Goal: Task Accomplishment & Management: Use online tool/utility

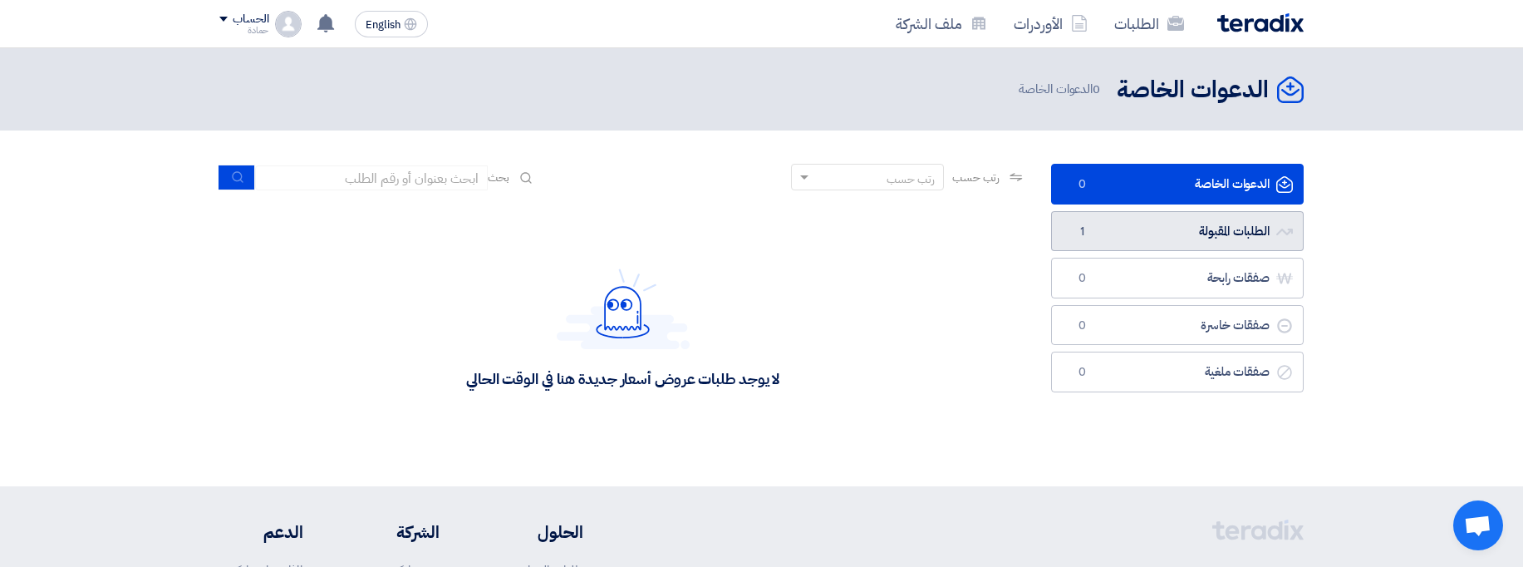
click at [1202, 249] on link "الطلبات المقبولة الطلبات المقبولة 1" at bounding box center [1177, 231] width 253 height 41
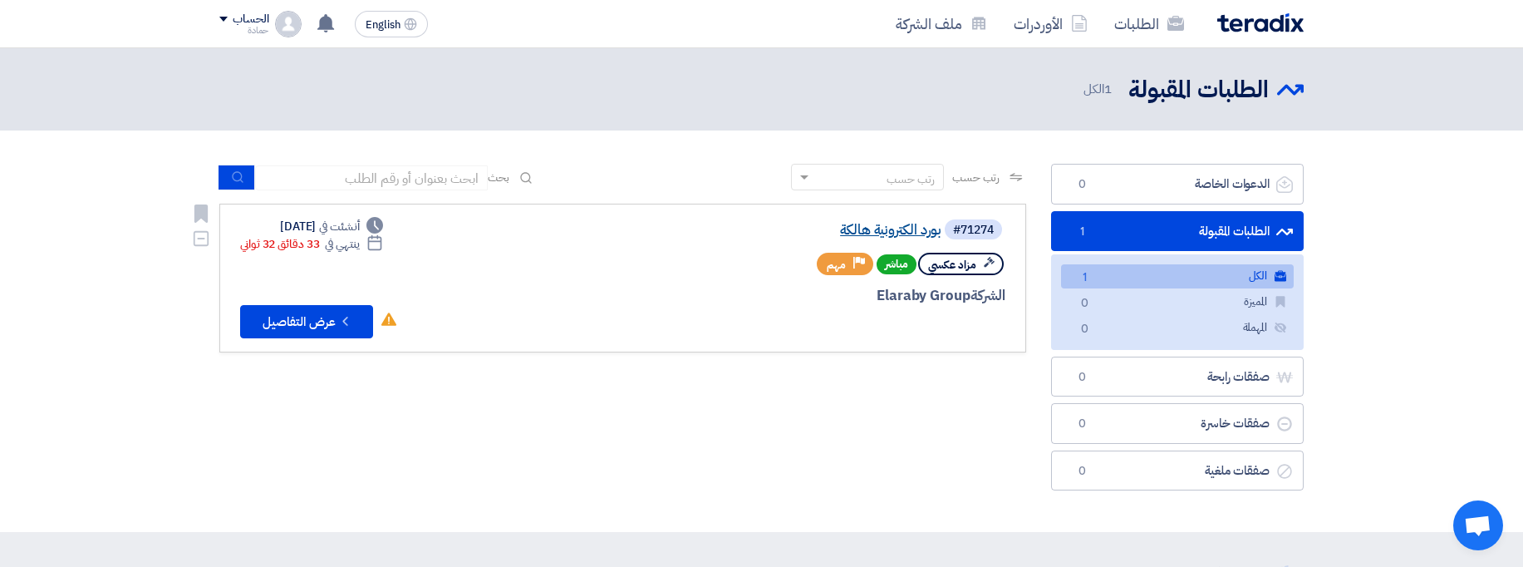
click at [895, 231] on link "بورد الكترونية هالكة" at bounding box center [775, 230] width 332 height 15
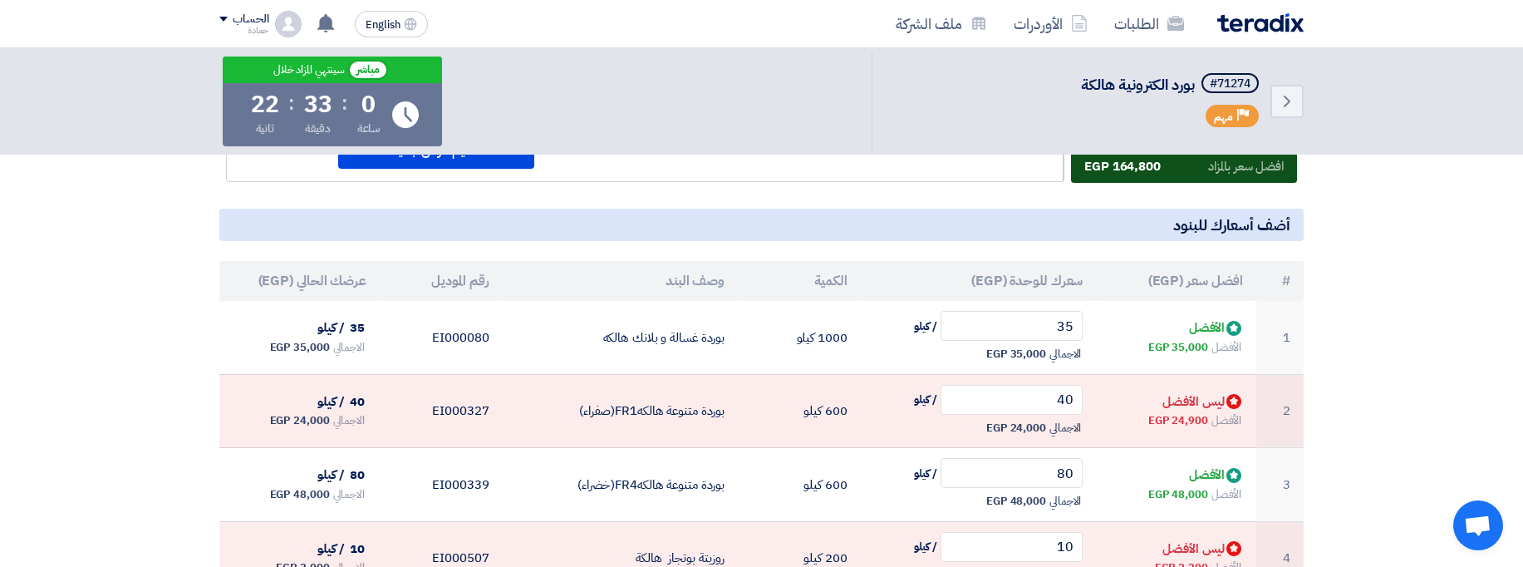
scroll to position [101, 0]
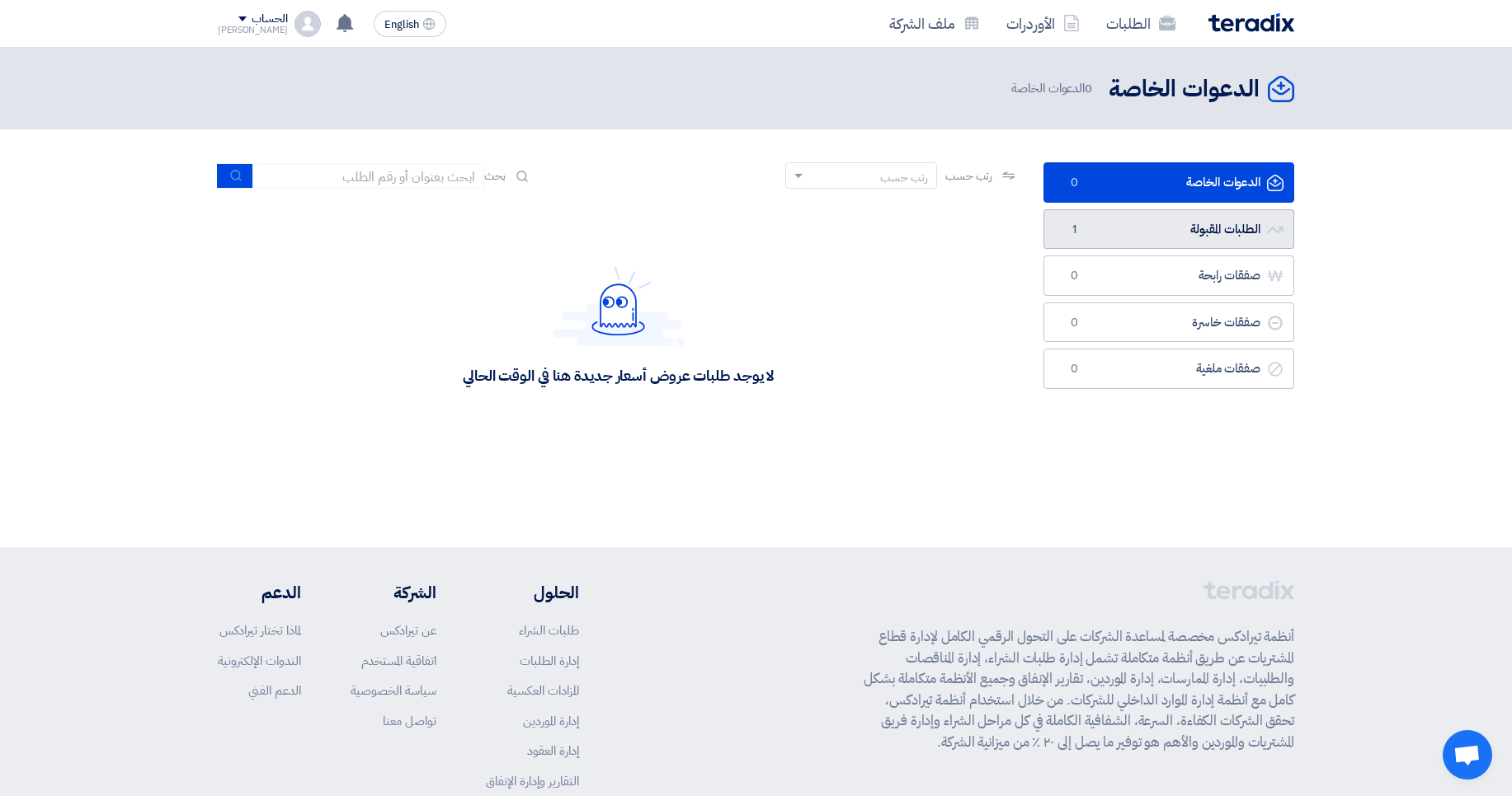
click at [1133, 246] on link "الطلبات المقبولة الطلبات المقبولة 1" at bounding box center [1168, 229] width 251 height 41
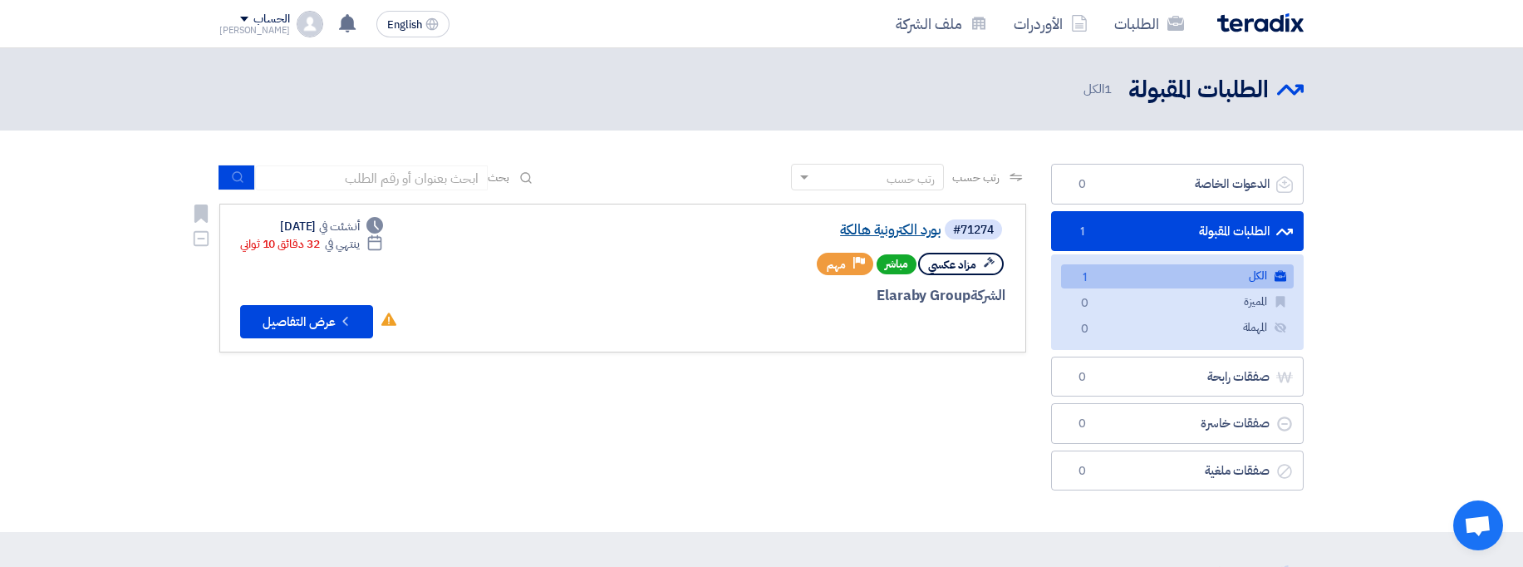
click at [893, 225] on link "بورد الكترونية هالكة" at bounding box center [775, 230] width 332 height 15
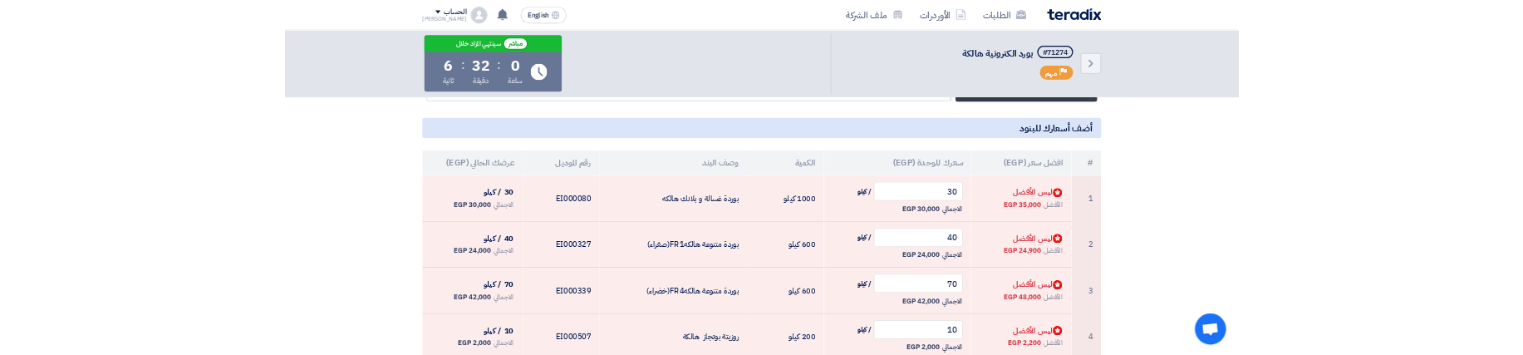
scroll to position [226, 0]
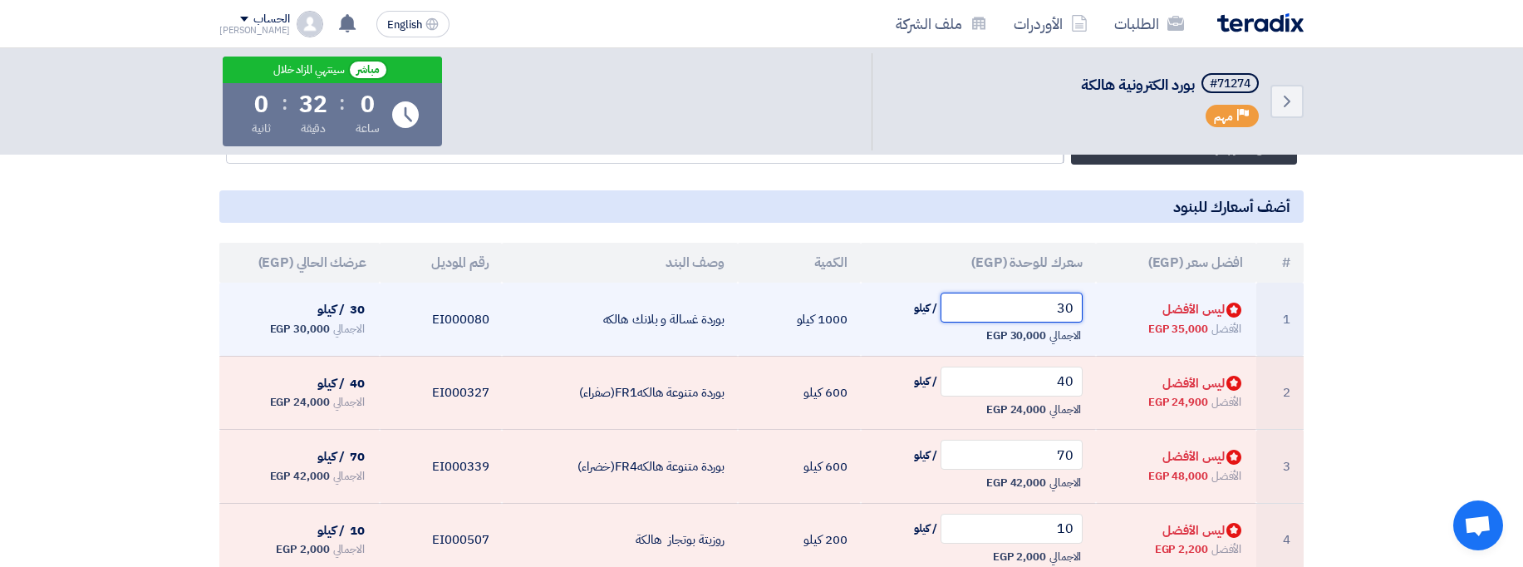
click at [1030, 310] on input "30" at bounding box center [1011, 307] width 143 height 30
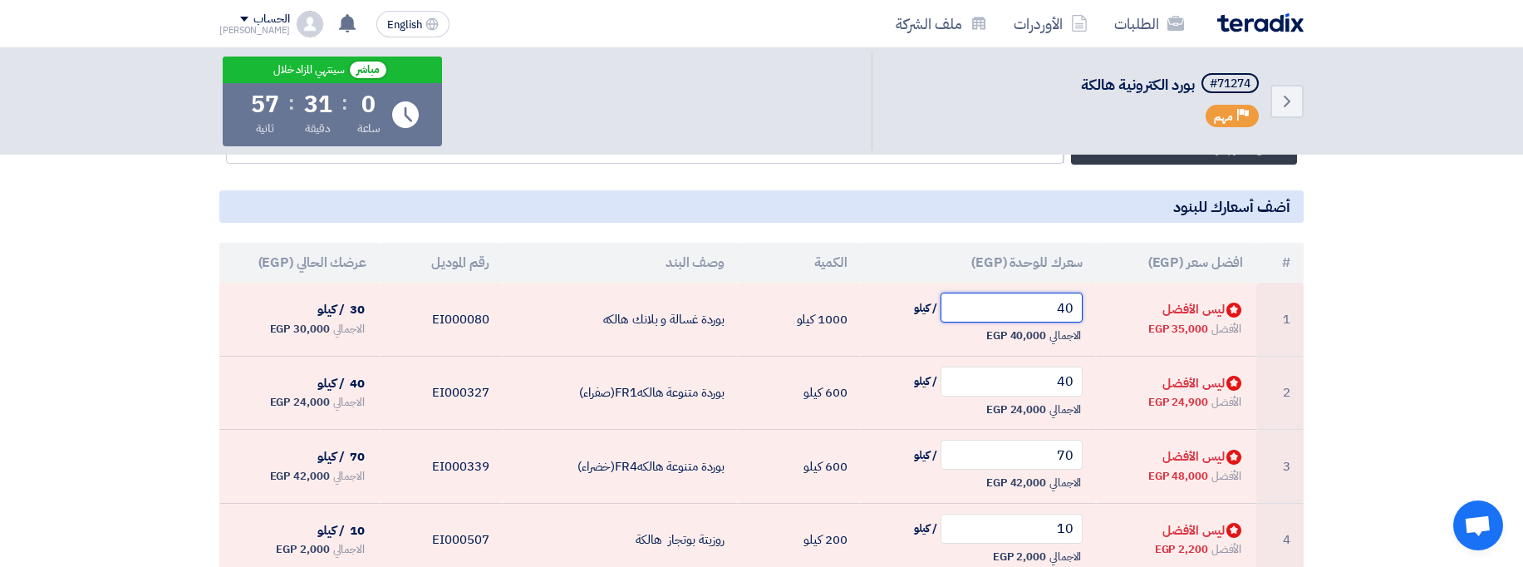
type input "40"
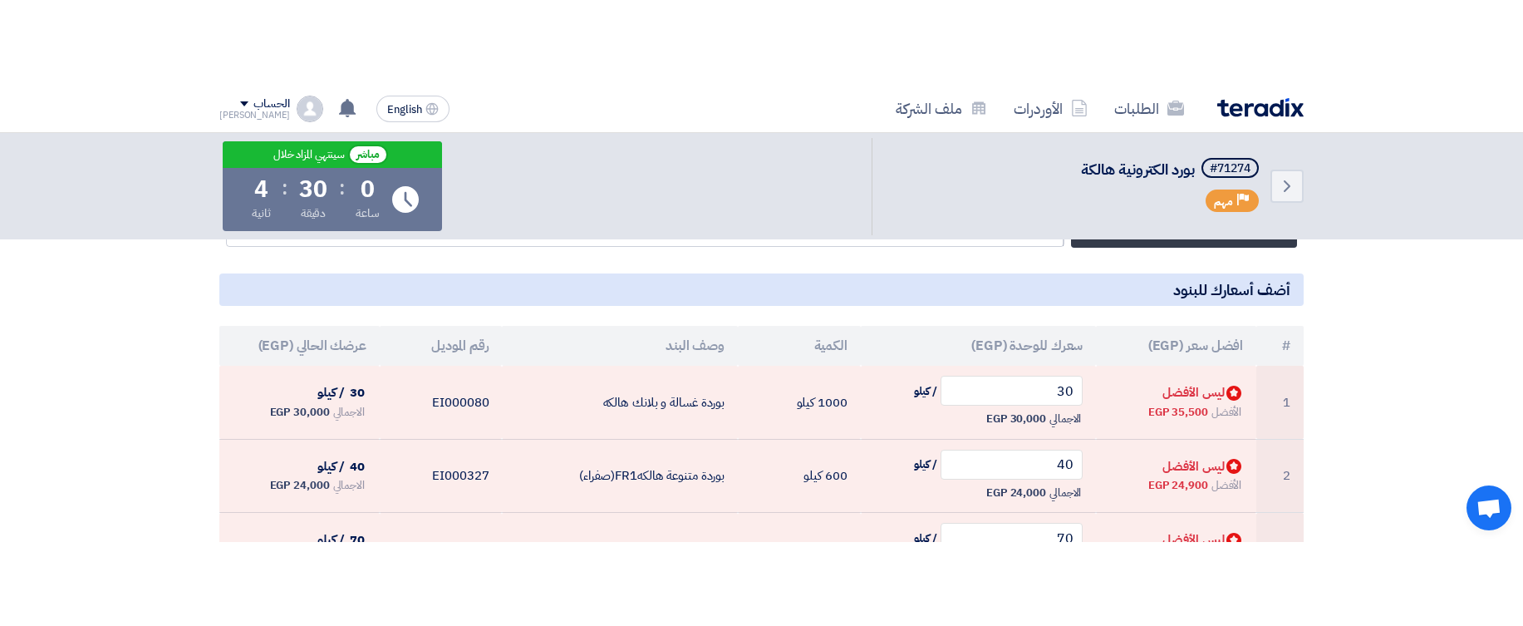
scroll to position [225, 0]
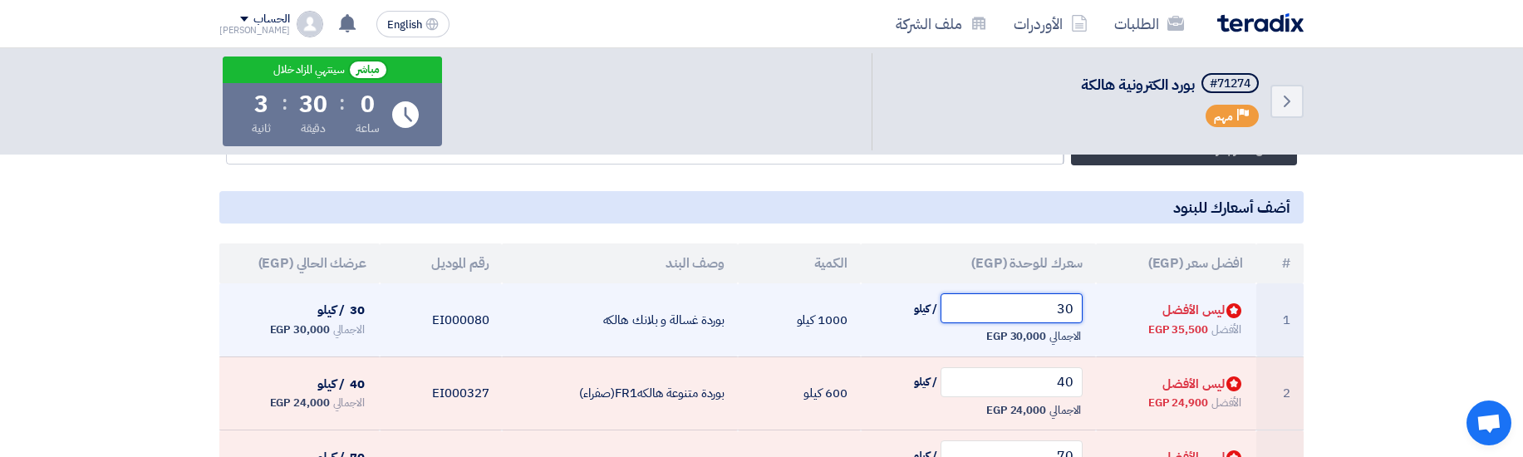
click at [992, 319] on input "30" at bounding box center [1011, 308] width 143 height 30
type input "40"
click at [1170, 325] on span "35,500 EGP" at bounding box center [1178, 329] width 60 height 17
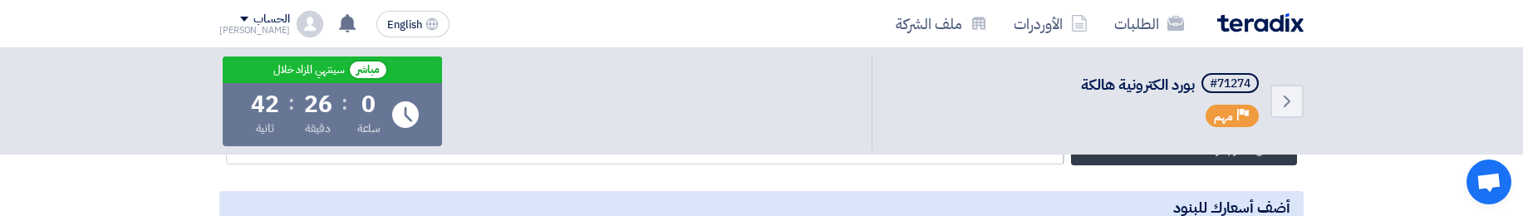
click at [954, 215] on h5 "أضف أسعارك للبنود" at bounding box center [761, 207] width 1084 height 32
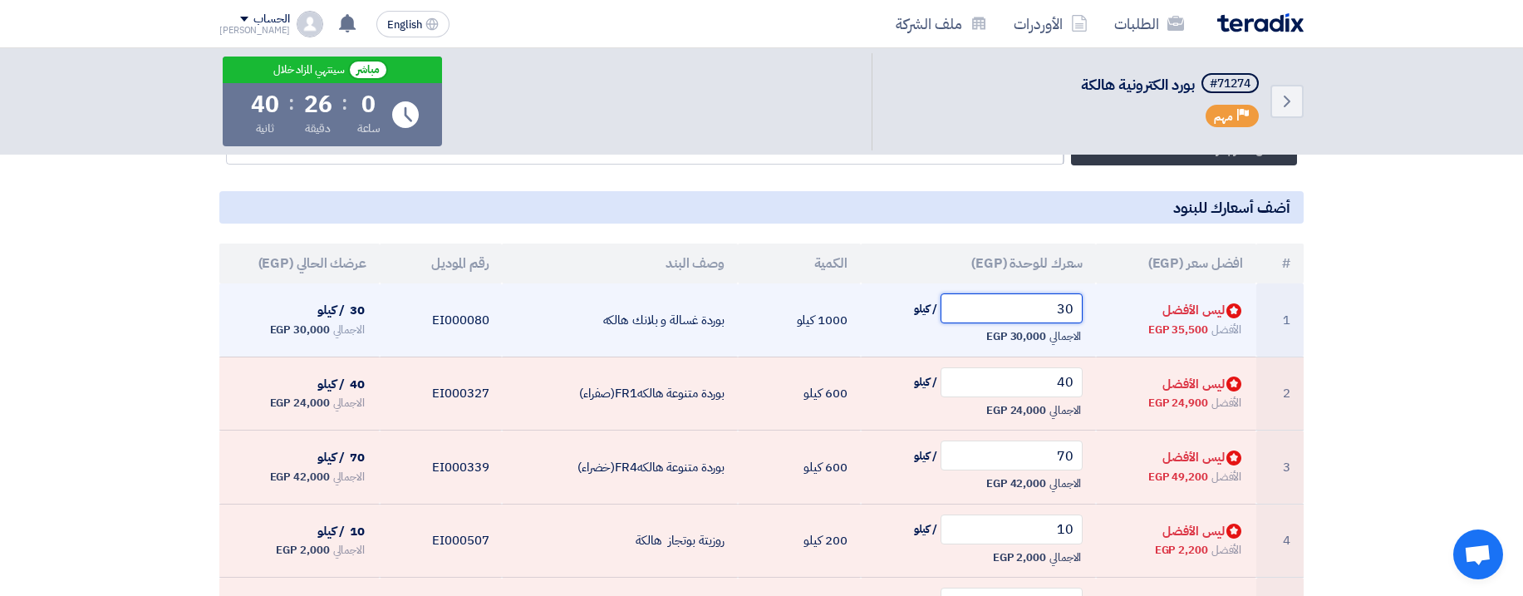
click at [1042, 297] on input "30" at bounding box center [1011, 308] width 143 height 30
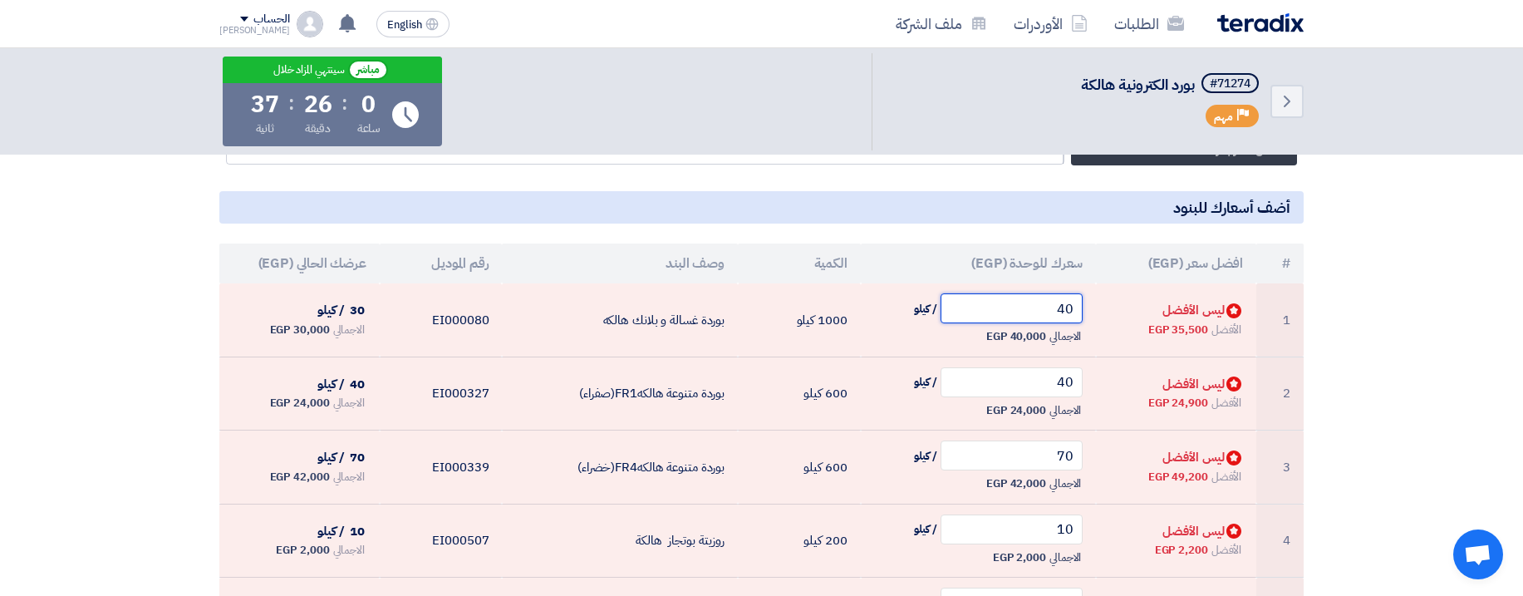
type input "40"
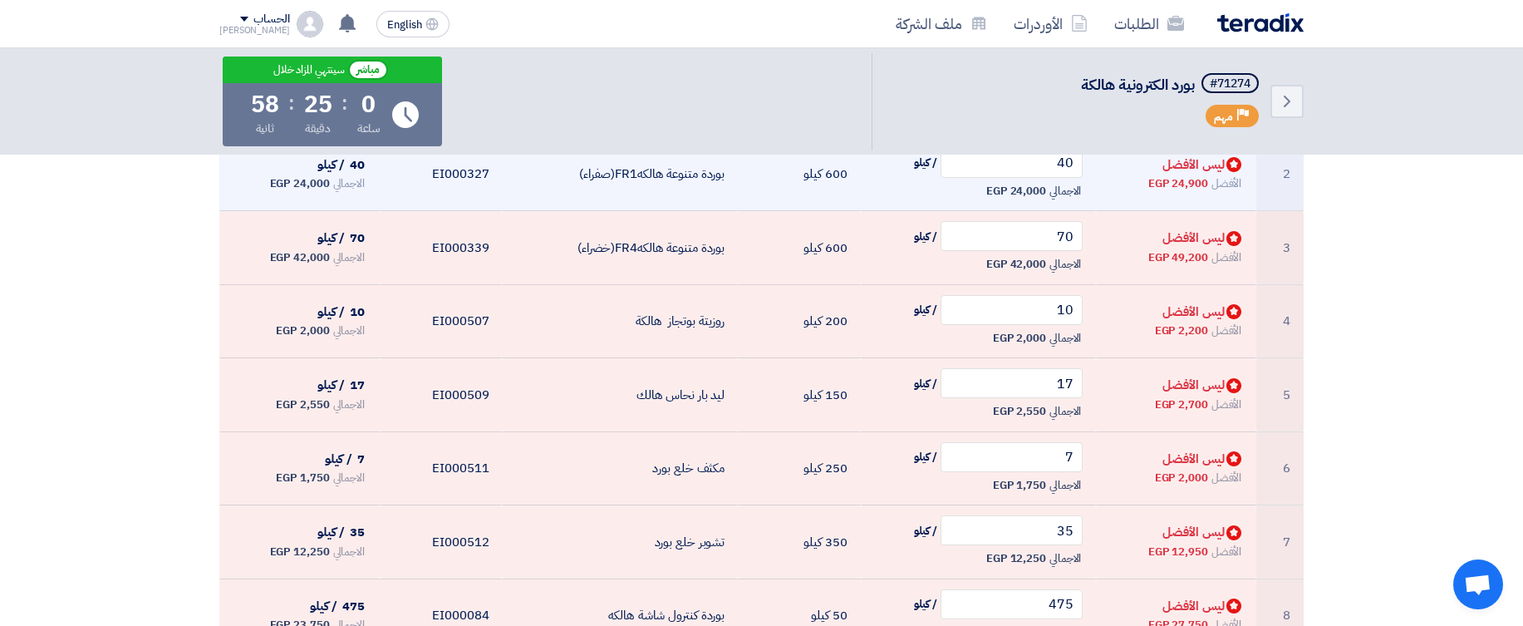
scroll to position [445, 0]
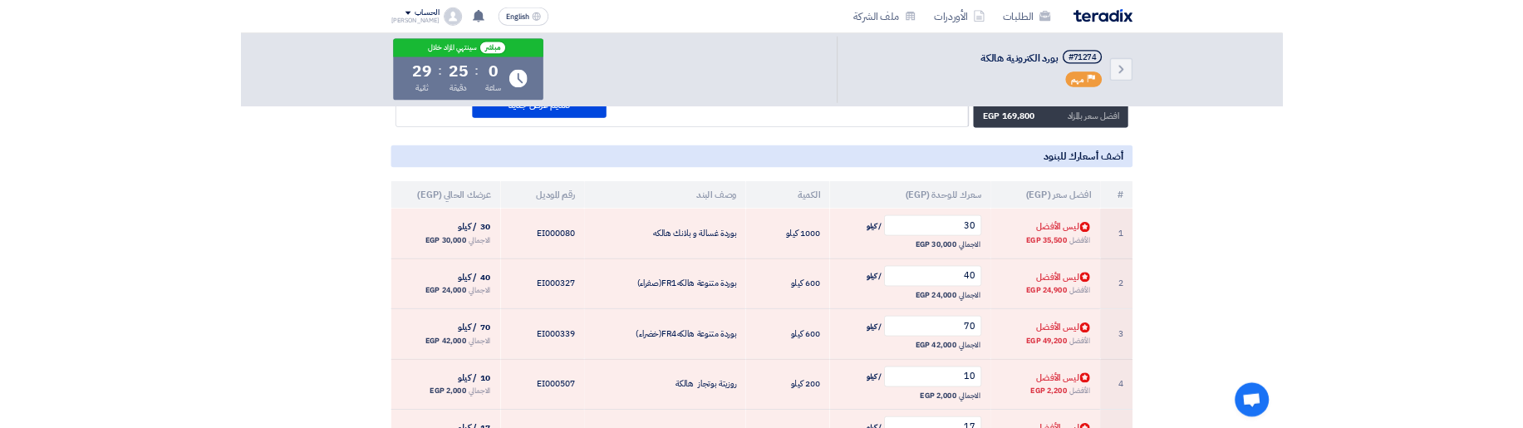
scroll to position [239, 0]
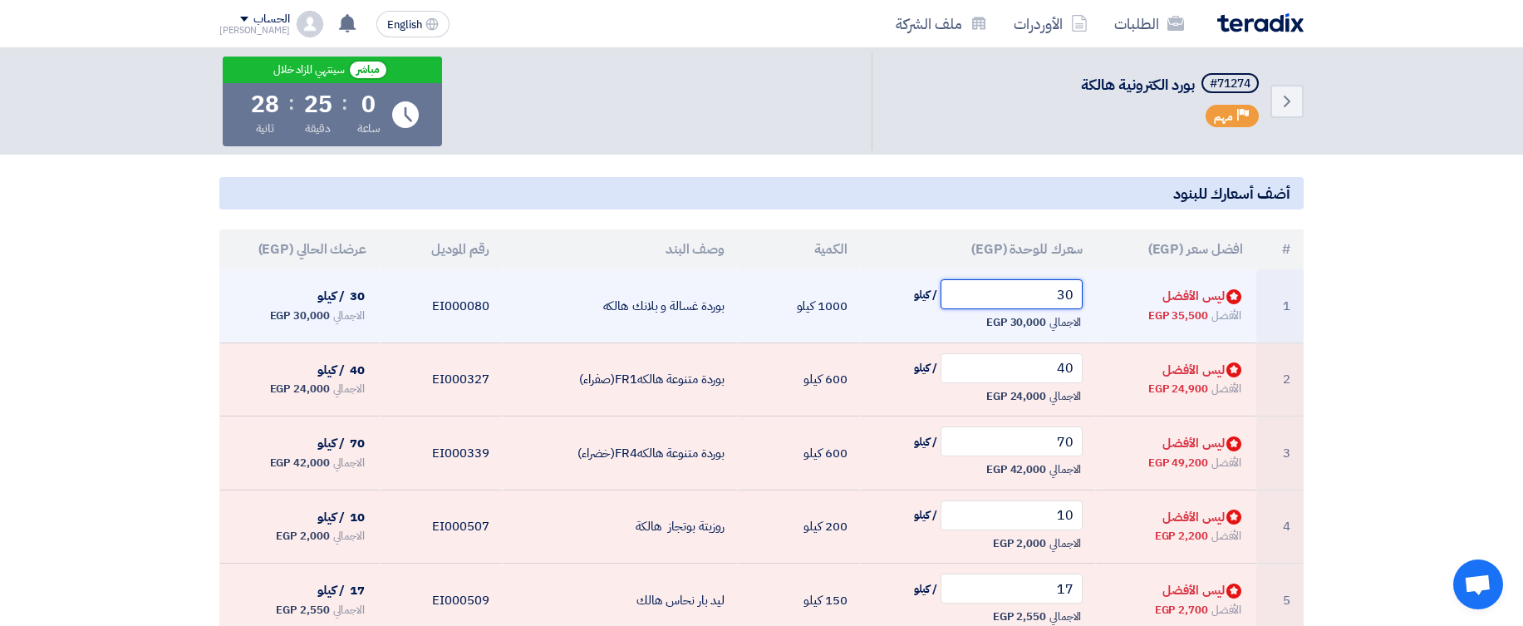
click at [1000, 294] on input "30" at bounding box center [1011, 294] width 143 height 30
type input "40"
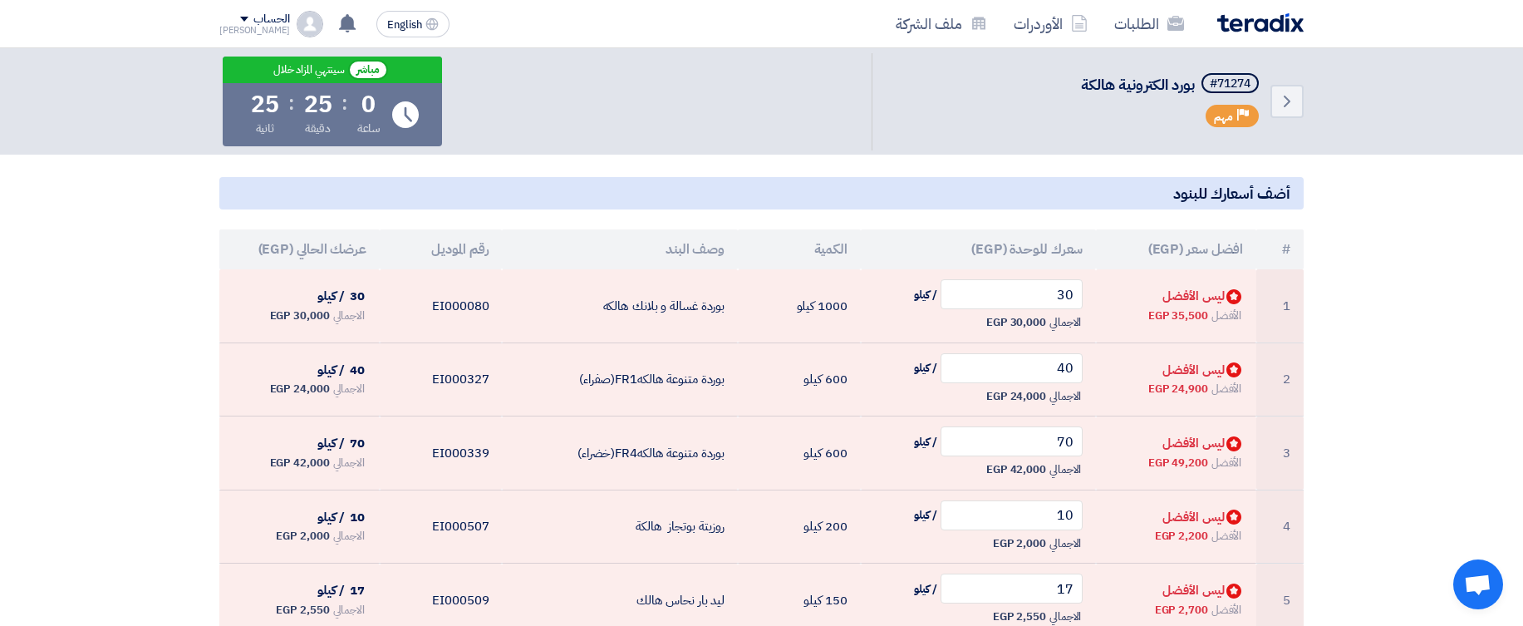
click at [1442, 285] on section "ترتيب عرضك الحالي Bids submitted ليس الافضل سعرا افضل سعر بالمزاد 169,800 EGP" at bounding box center [761, 596] width 1523 height 1250
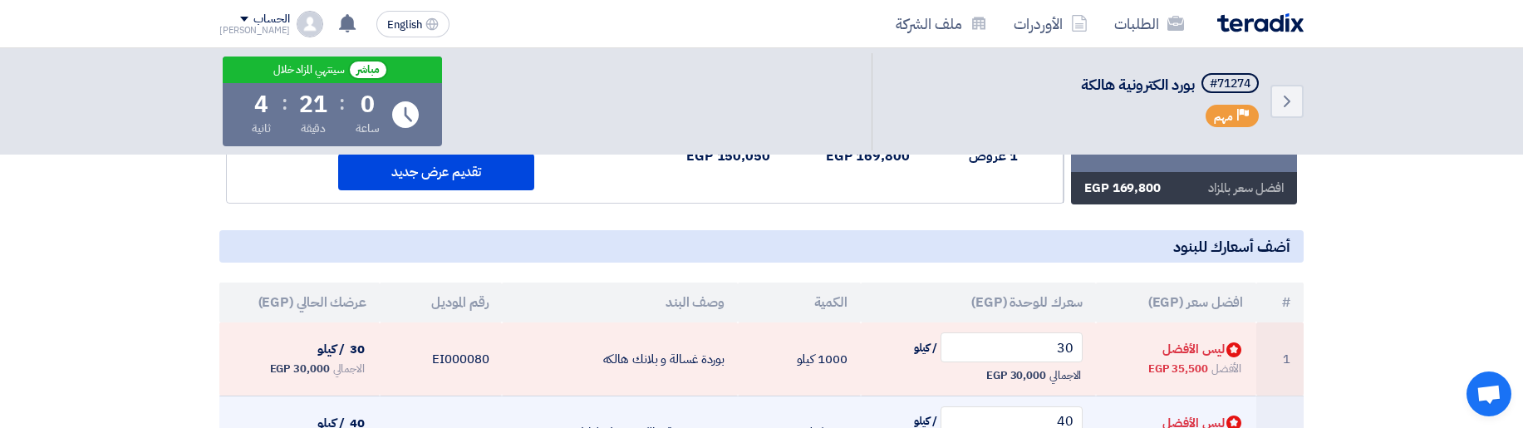
scroll to position [191, 0]
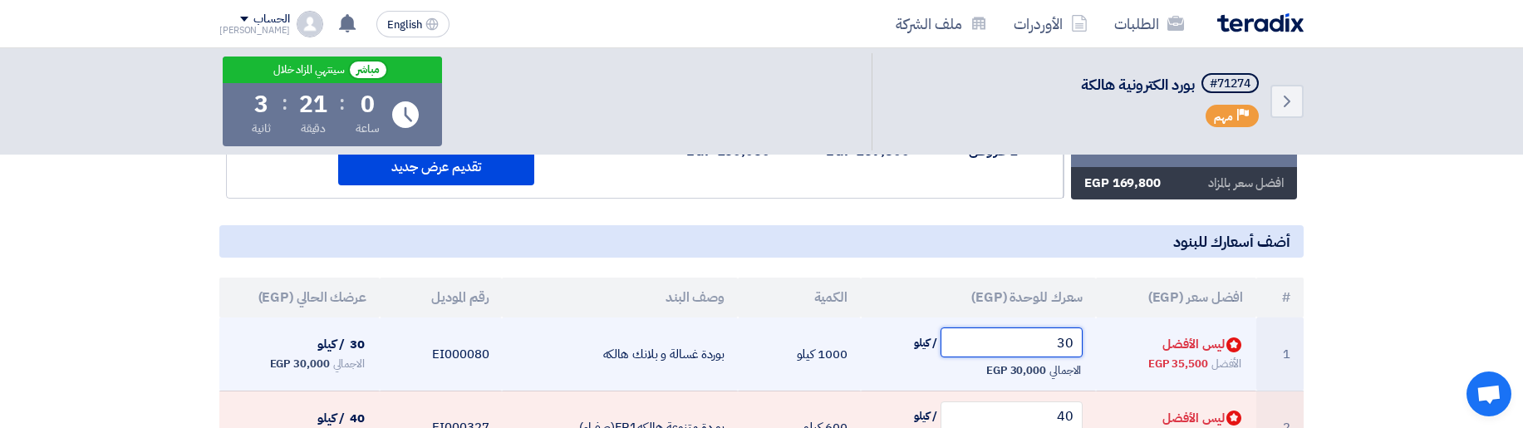
click at [1026, 336] on input "30" at bounding box center [1011, 342] width 143 height 30
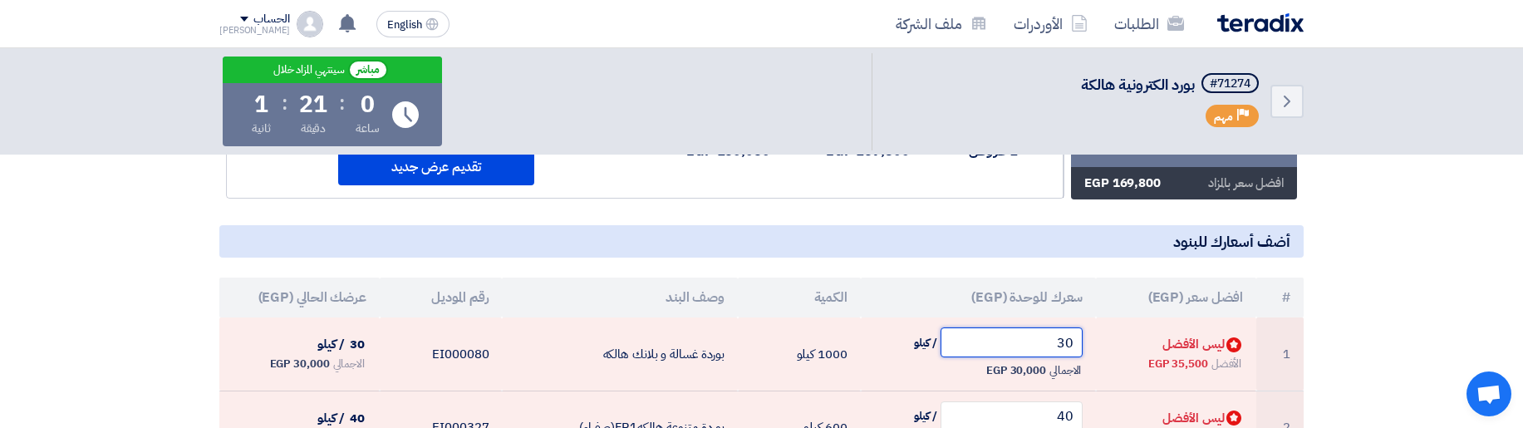
click at [1026, 336] on input "30" at bounding box center [1011, 342] width 143 height 30
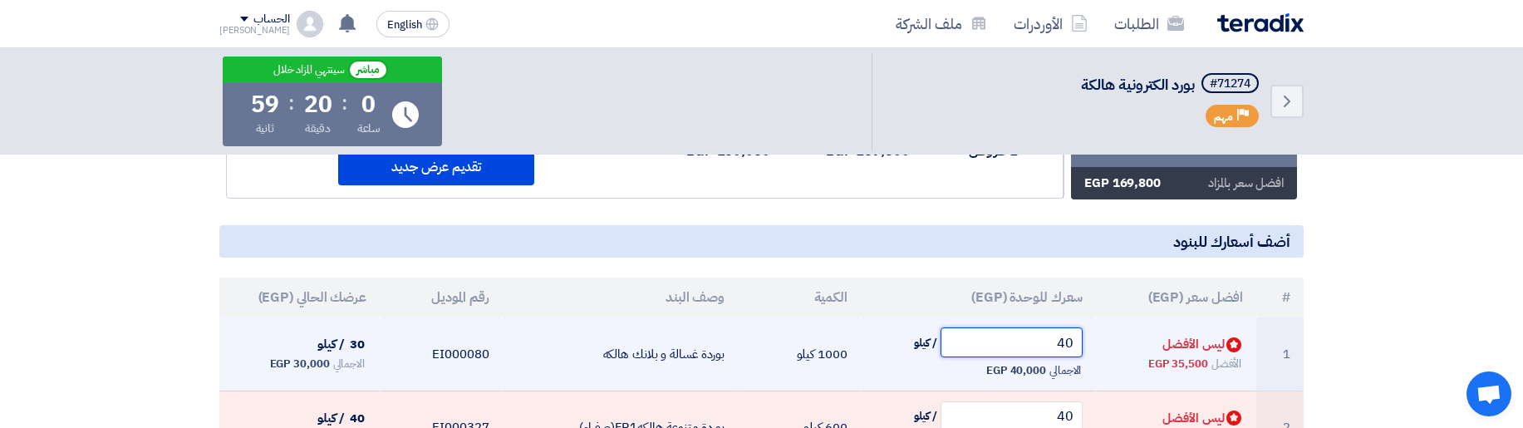
type input "40"
click at [1175, 332] on td "Bids submitted ليس الأفضل الأفضل 35,500 EGP" at bounding box center [1176, 353] width 160 height 73
